Goal: Check status

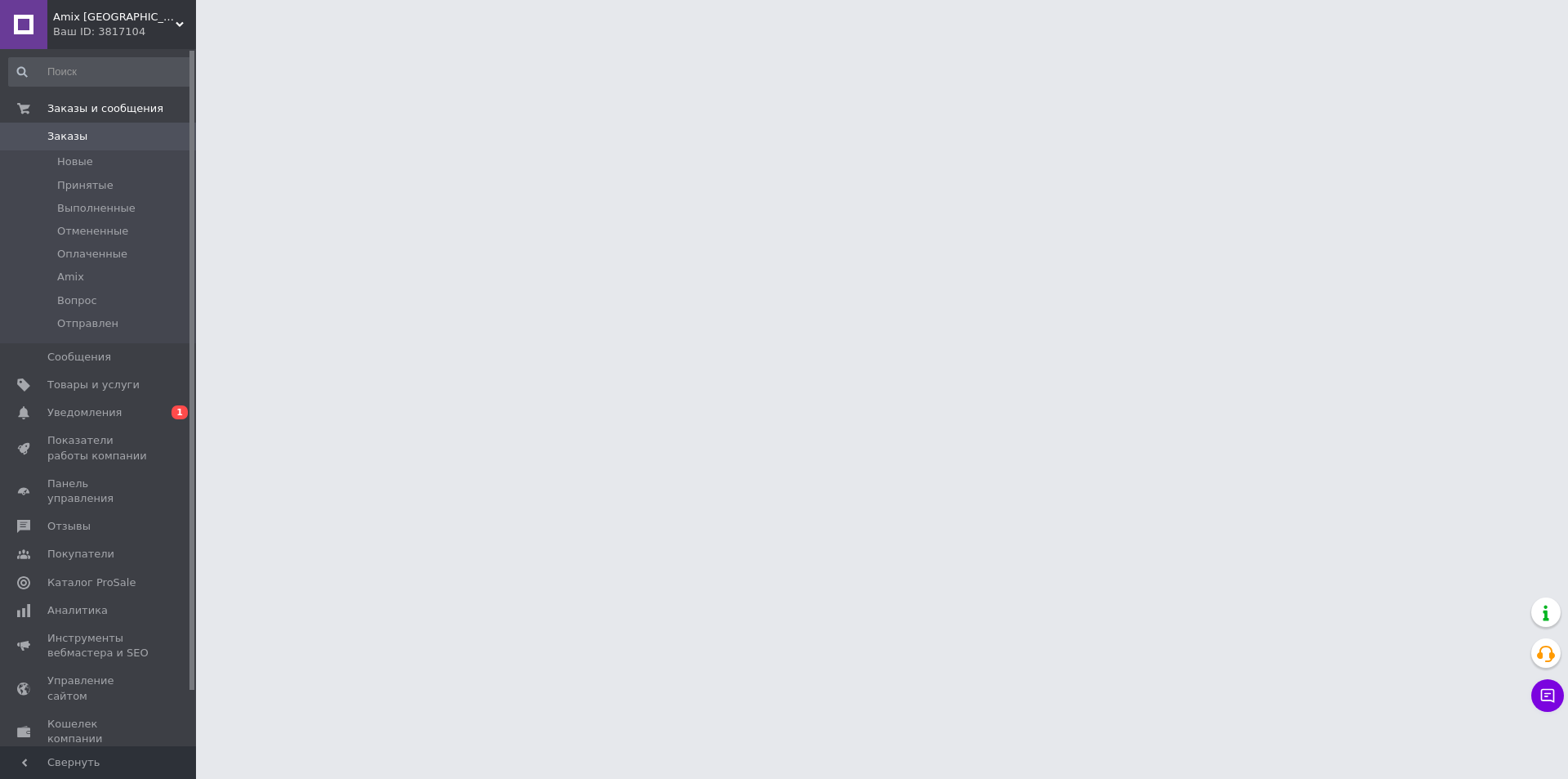
click at [113, 33] on div "Ваш ID: 3817104" at bounding box center [125, 31] width 143 height 15
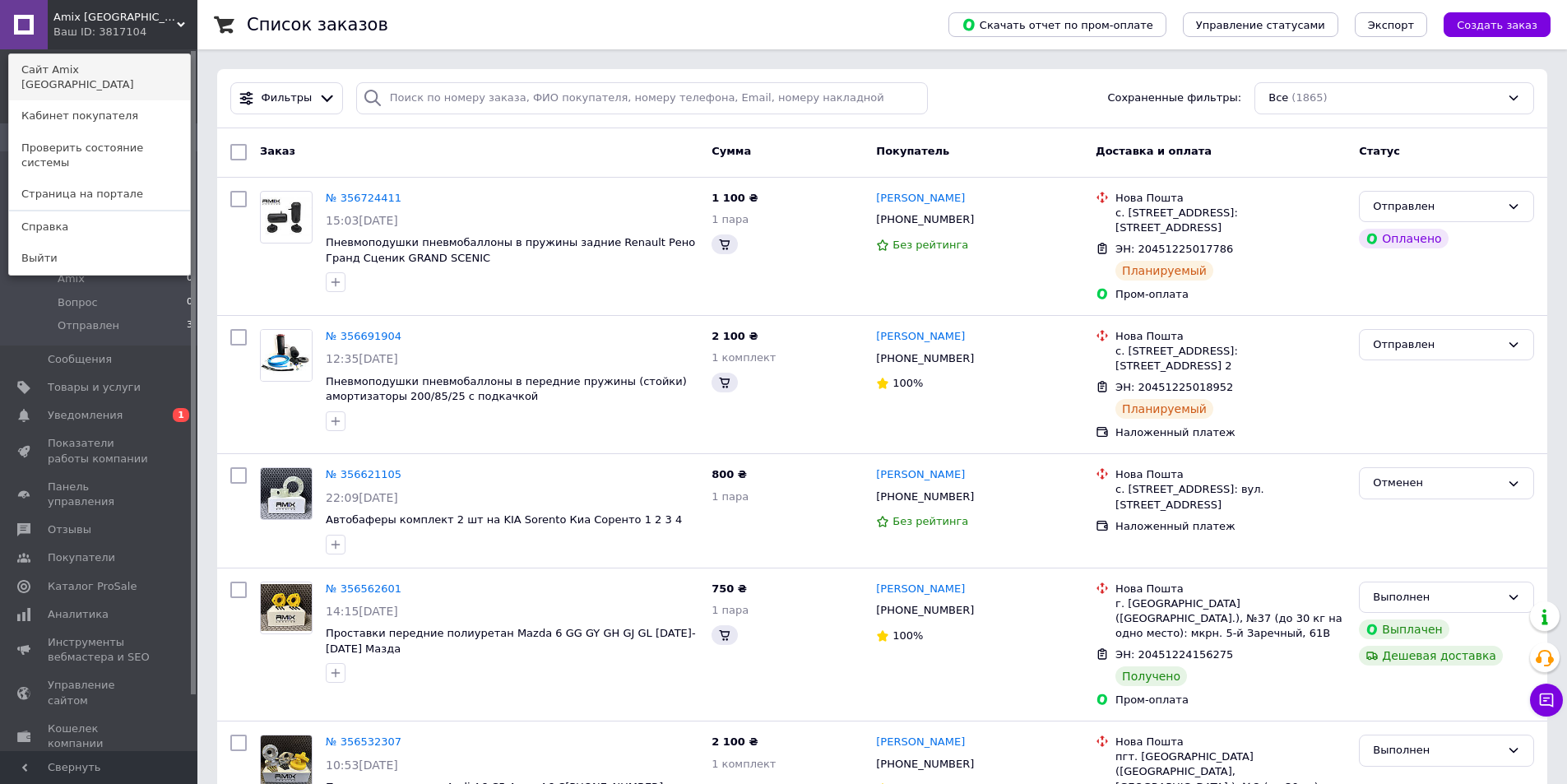
click at [127, 75] on link "Сайт Amix [GEOGRAPHIC_DATA]" at bounding box center [99, 77] width 181 height 46
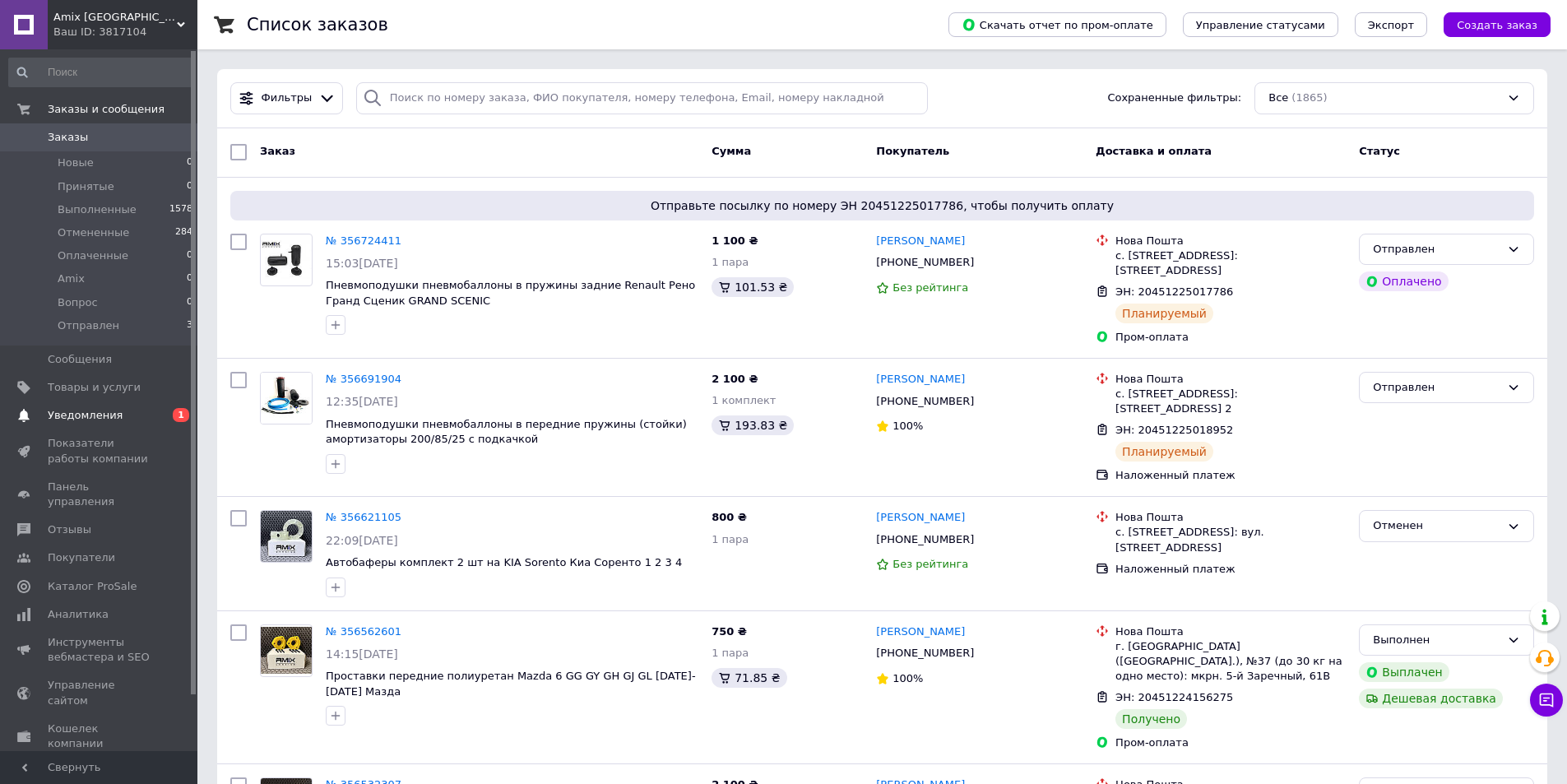
click at [114, 409] on span "Уведомления" at bounding box center [99, 415] width 104 height 15
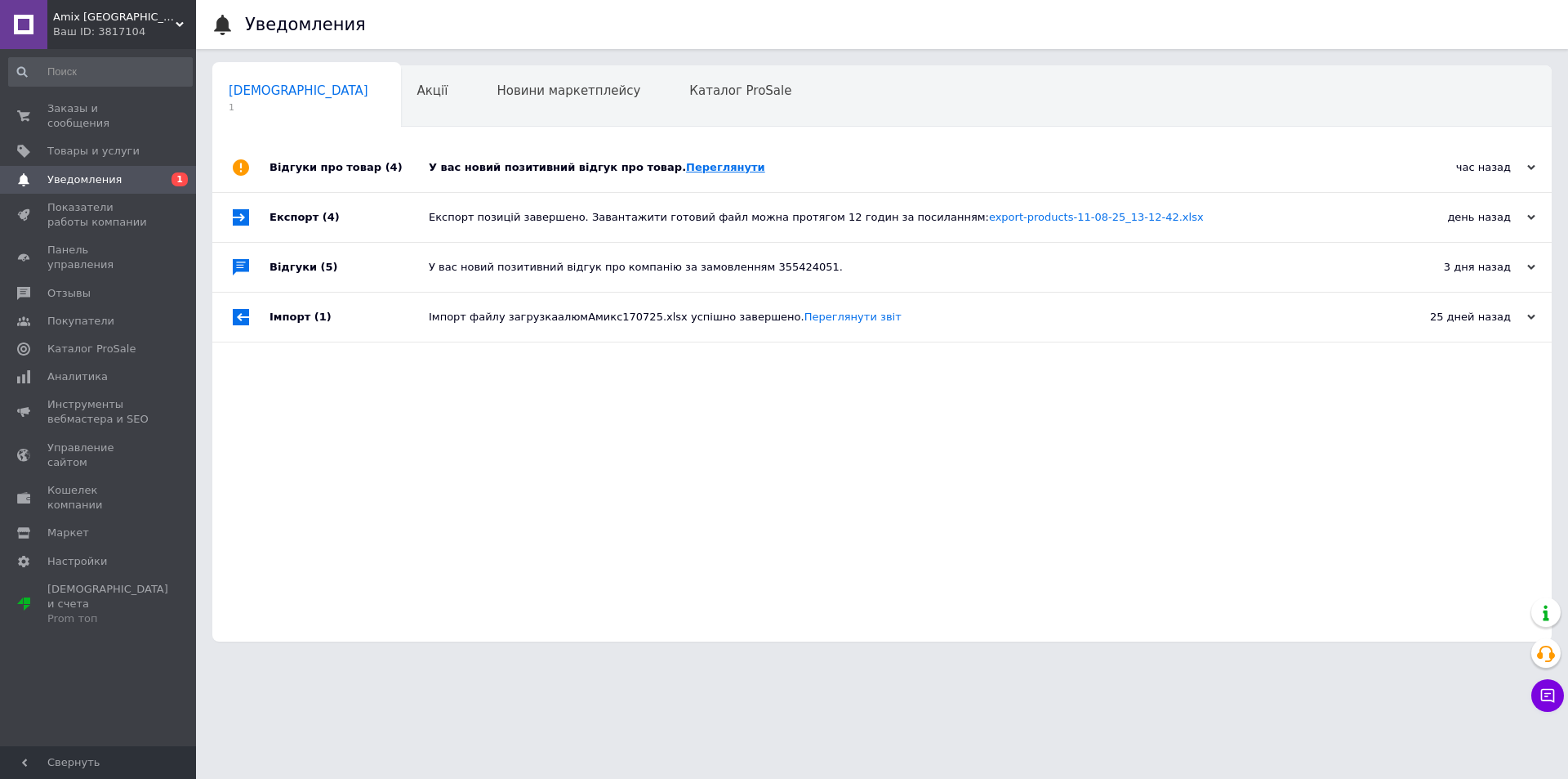
click at [701, 172] on link "Переглянути" at bounding box center [726, 167] width 79 height 12
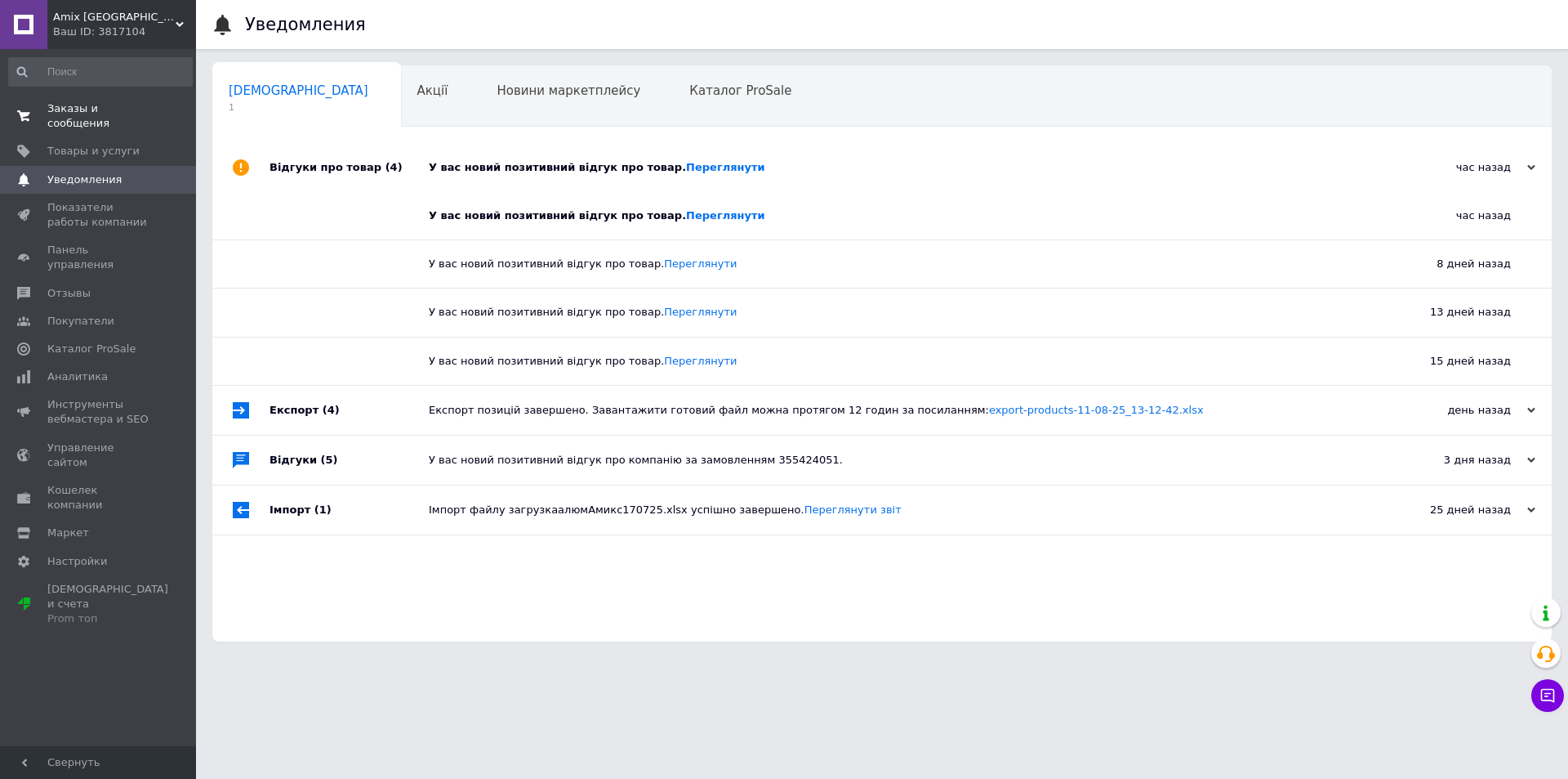
click at [129, 105] on span "Заказы и сообщения" at bounding box center [98, 116] width 104 height 30
